Goal: Transaction & Acquisition: Purchase product/service

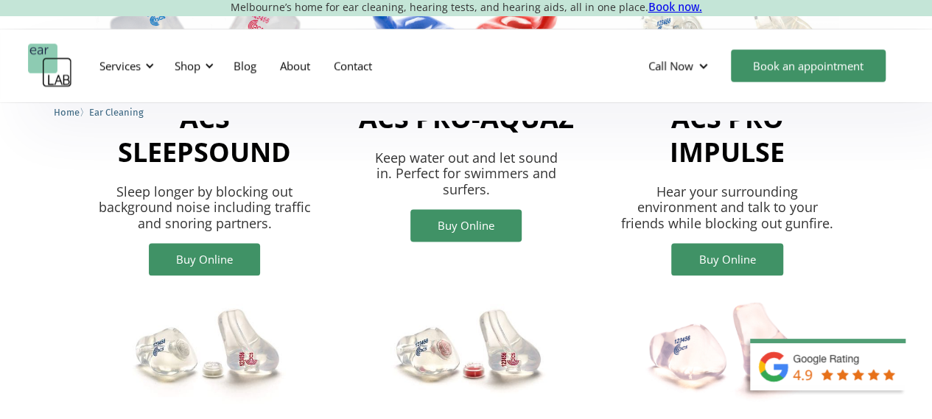
scroll to position [884, 0]
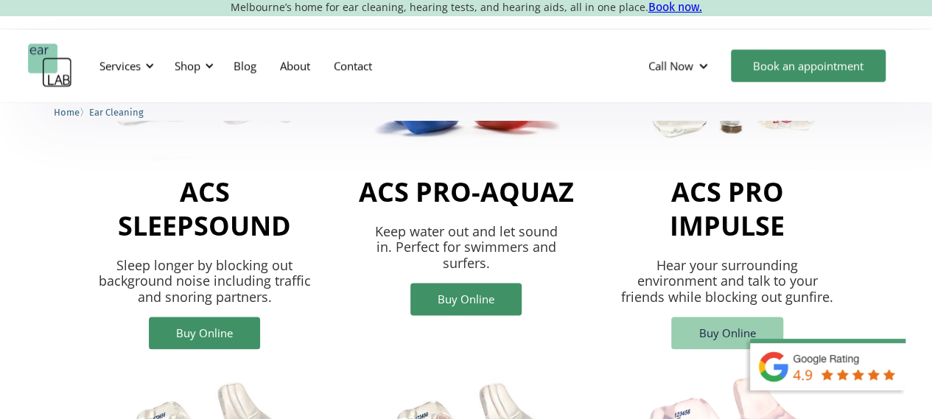
click at [741, 317] on link "Buy Online" at bounding box center [726, 333] width 111 height 32
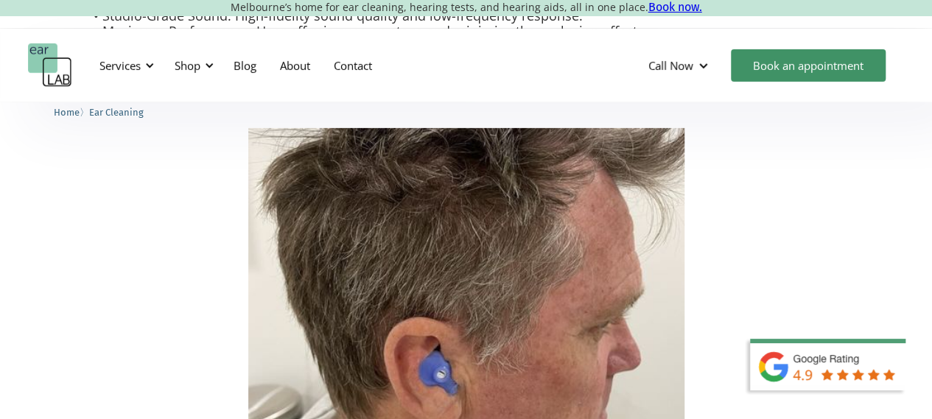
scroll to position [5082, 0]
